Goal: Task Accomplishment & Management: Manage account settings

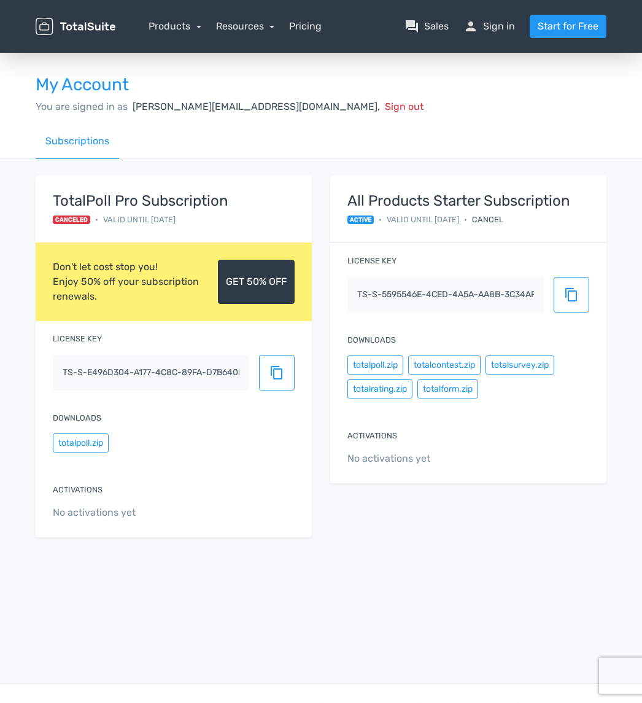
click at [72, 219] on span "Canceled" at bounding box center [71, 219] width 37 height 9
click at [107, 202] on strong "TotalPoll Pro Subscription" at bounding box center [140, 201] width 175 height 16
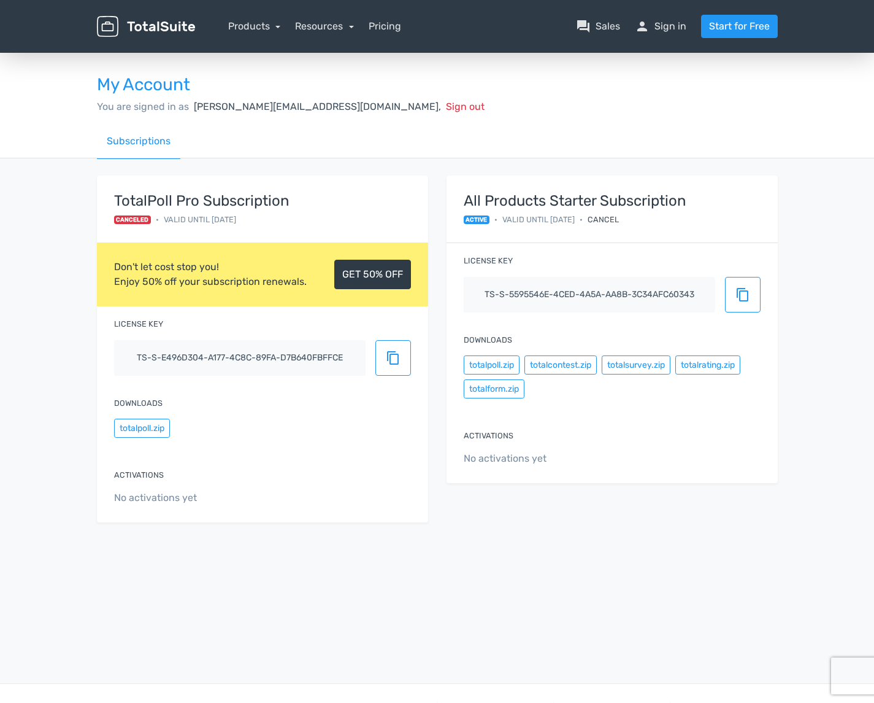
click at [229, 220] on span "Valid until [DATE]" at bounding box center [200, 220] width 72 height 12
click at [125, 214] on div "Canceled • Valid until [DATE]" at bounding box center [201, 220] width 175 height 12
drag, startPoint x: 127, startPoint y: 221, endPoint x: 162, endPoint y: 223, distance: 35.1
click at [162, 223] on div "Canceled • Valid until [DATE]" at bounding box center [201, 220] width 175 height 12
click at [148, 139] on link "Subscriptions" at bounding box center [138, 141] width 83 height 35
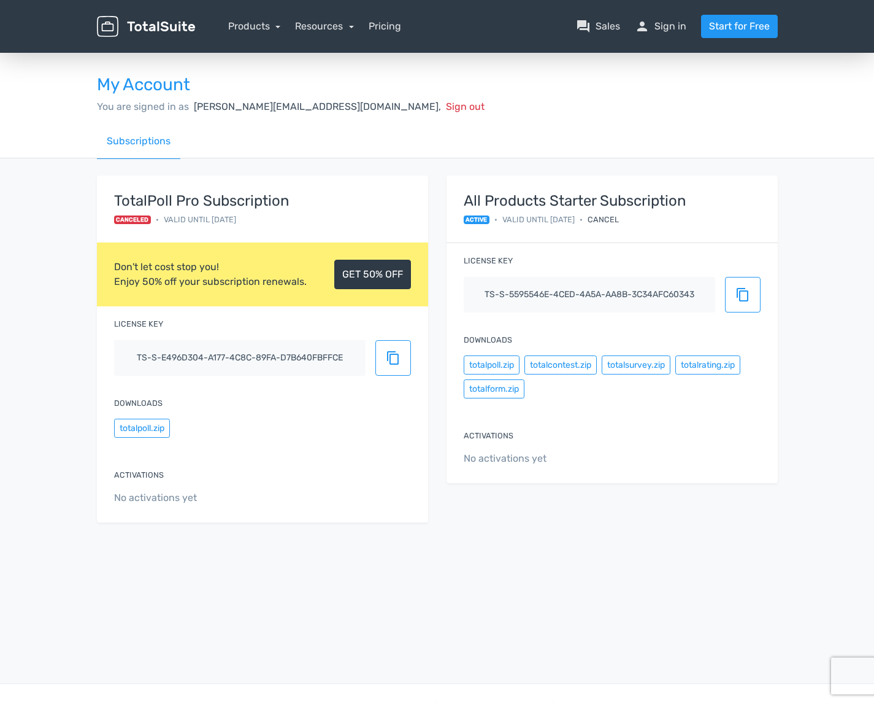
click at [170, 214] on span "Valid until [DATE]" at bounding box center [200, 220] width 72 height 12
